Goal: Task Accomplishment & Management: Use online tool/utility

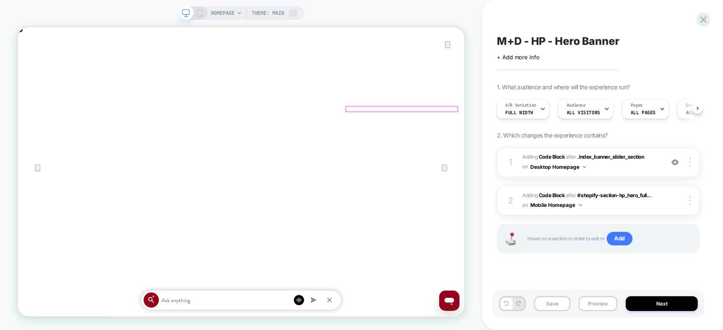
scroll to position [0, 595]
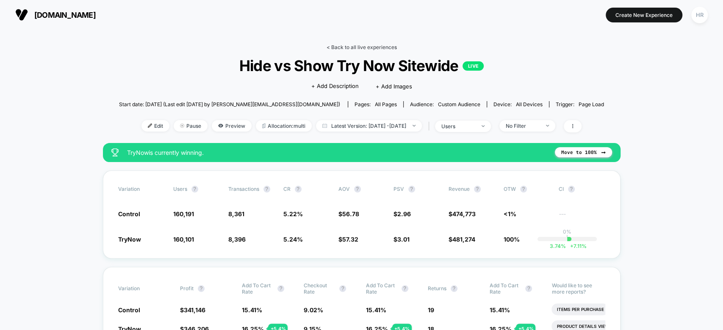
click at [379, 47] on link "< Back to all live experiences" at bounding box center [362, 47] width 70 height 6
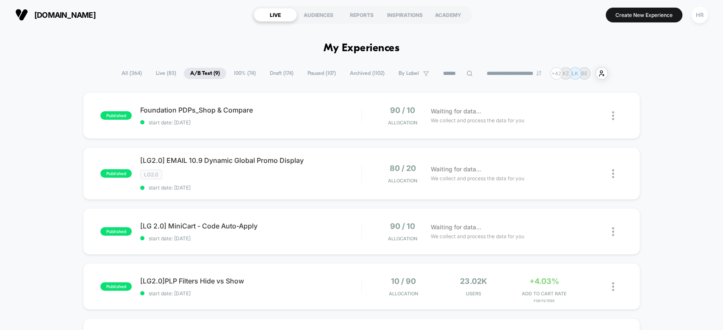
click at [277, 73] on span "Draft ( 174 )" at bounding box center [281, 73] width 36 height 11
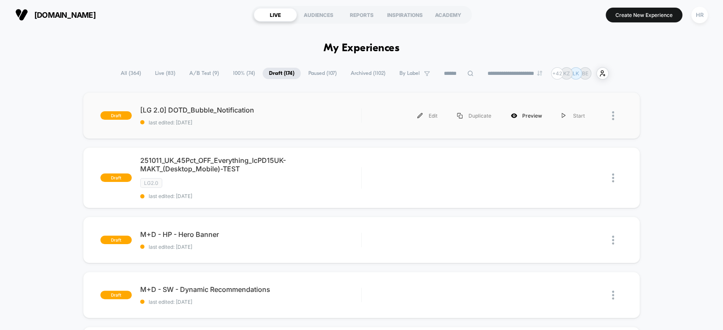
click at [525, 113] on div "Preview" at bounding box center [526, 115] width 51 height 19
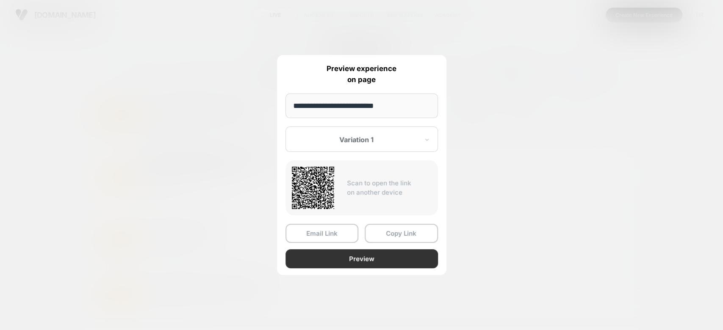
click at [376, 252] on button "Preview" at bounding box center [361, 258] width 152 height 19
